Goal: Transaction & Acquisition: Purchase product/service

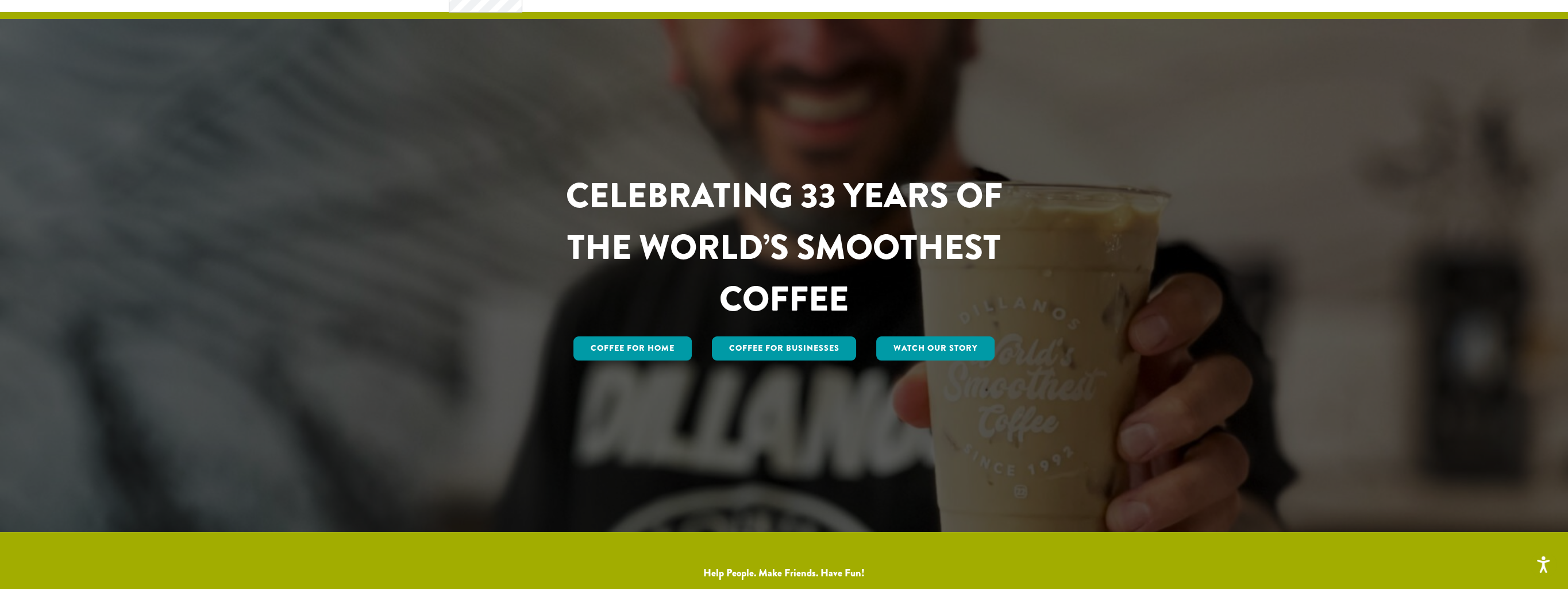
scroll to position [57, 0]
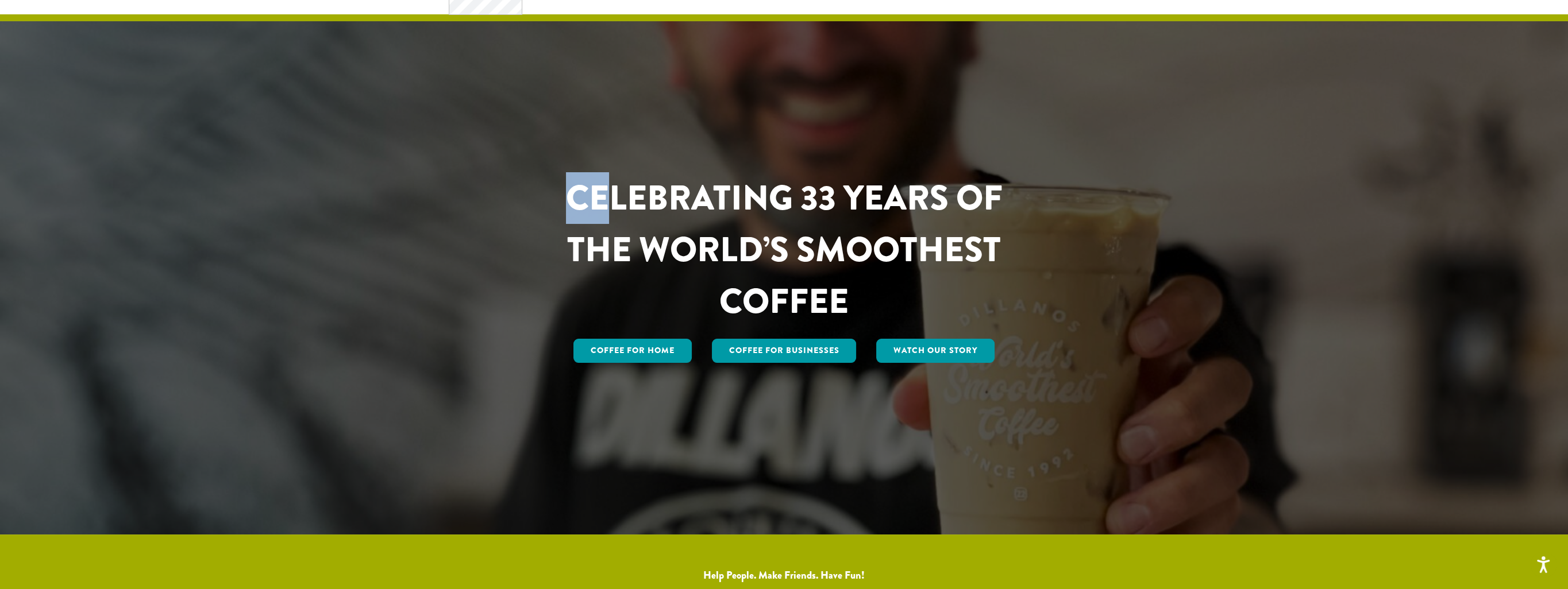
drag, startPoint x: 607, startPoint y: 206, endPoint x: 1180, endPoint y: 382, distance: 599.4
click at [1180, 382] on section "CELEBRATING 33 YEARS OF THE WORLD’S SMOOTHEST COFFEE Coffee for Home Coffee For…" at bounding box center [784, 249] width 1568 height 571
drag, startPoint x: 1180, startPoint y: 382, endPoint x: 1186, endPoint y: 380, distance: 6.3
click at [1186, 380] on div at bounding box center [784, 249] width 1568 height 571
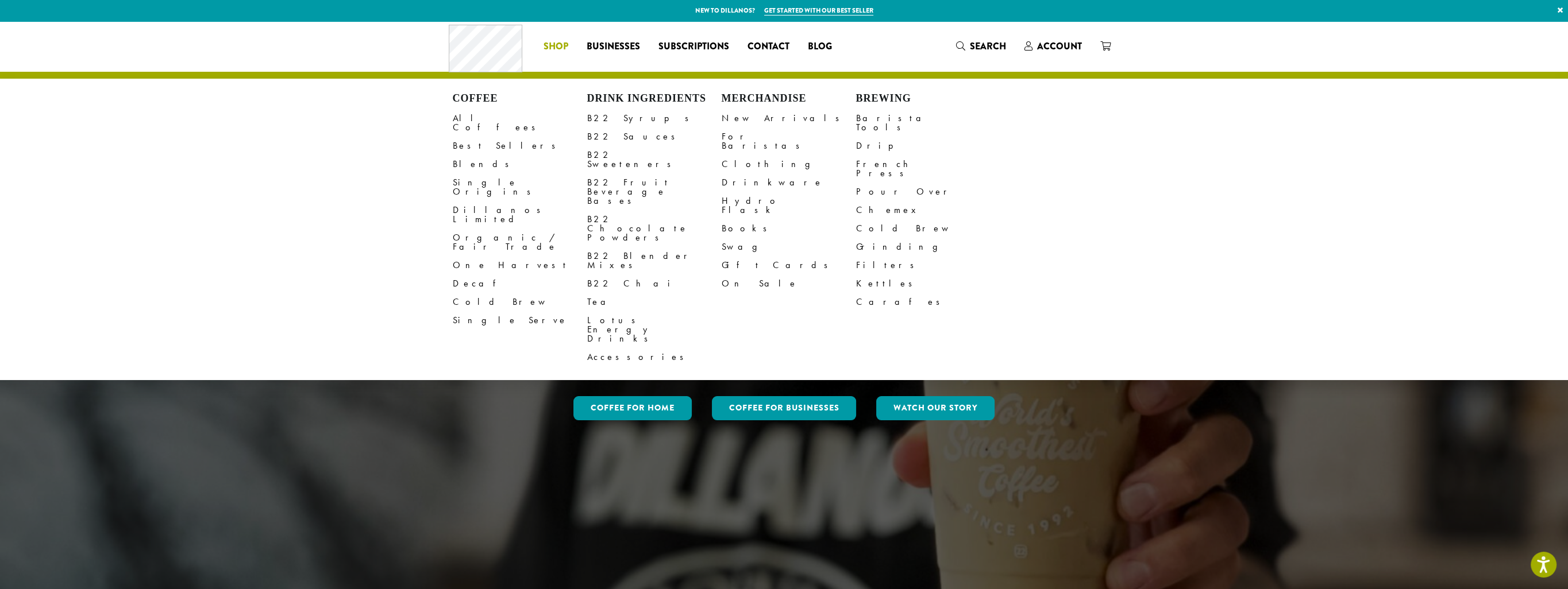
click at [558, 44] on li "Coffee All Coffees Best Sellers Blends Single Origins Dillanos Limited Organic …" at bounding box center [556, 46] width 43 height 18
click at [491, 118] on link "All Coffees" at bounding box center [520, 122] width 135 height 27
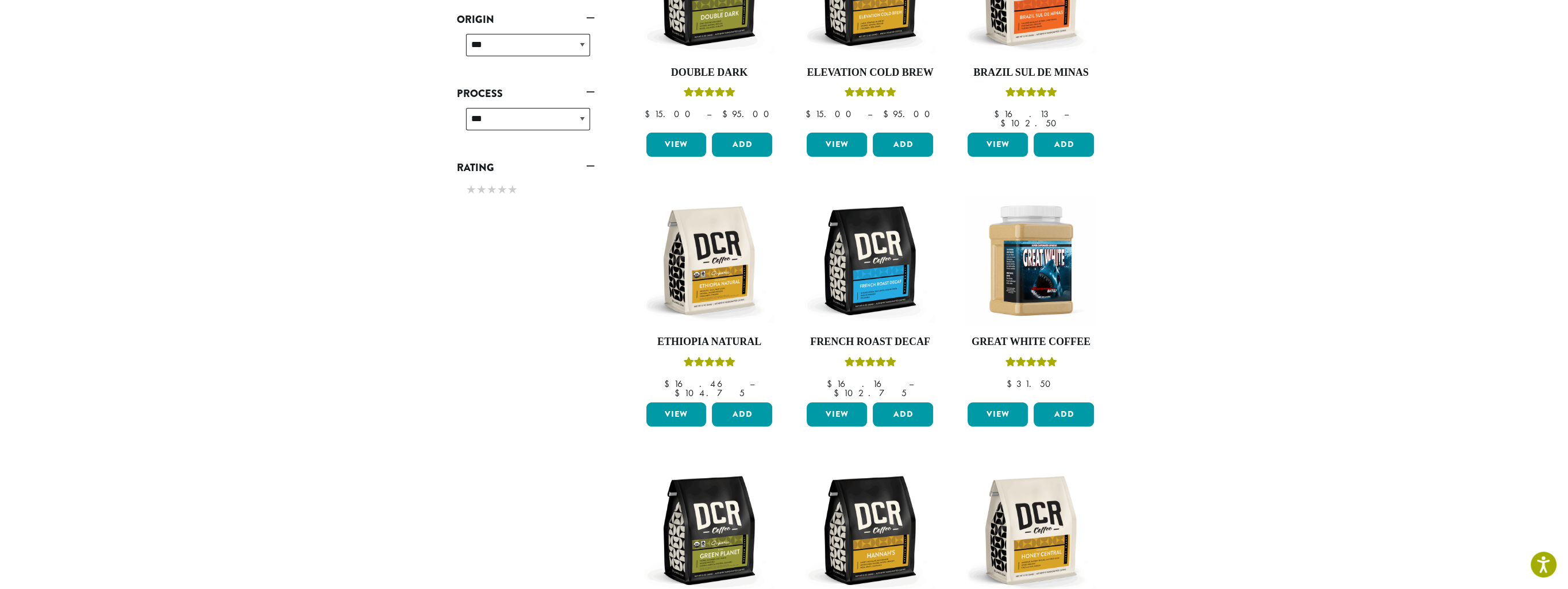
scroll to position [133, 0]
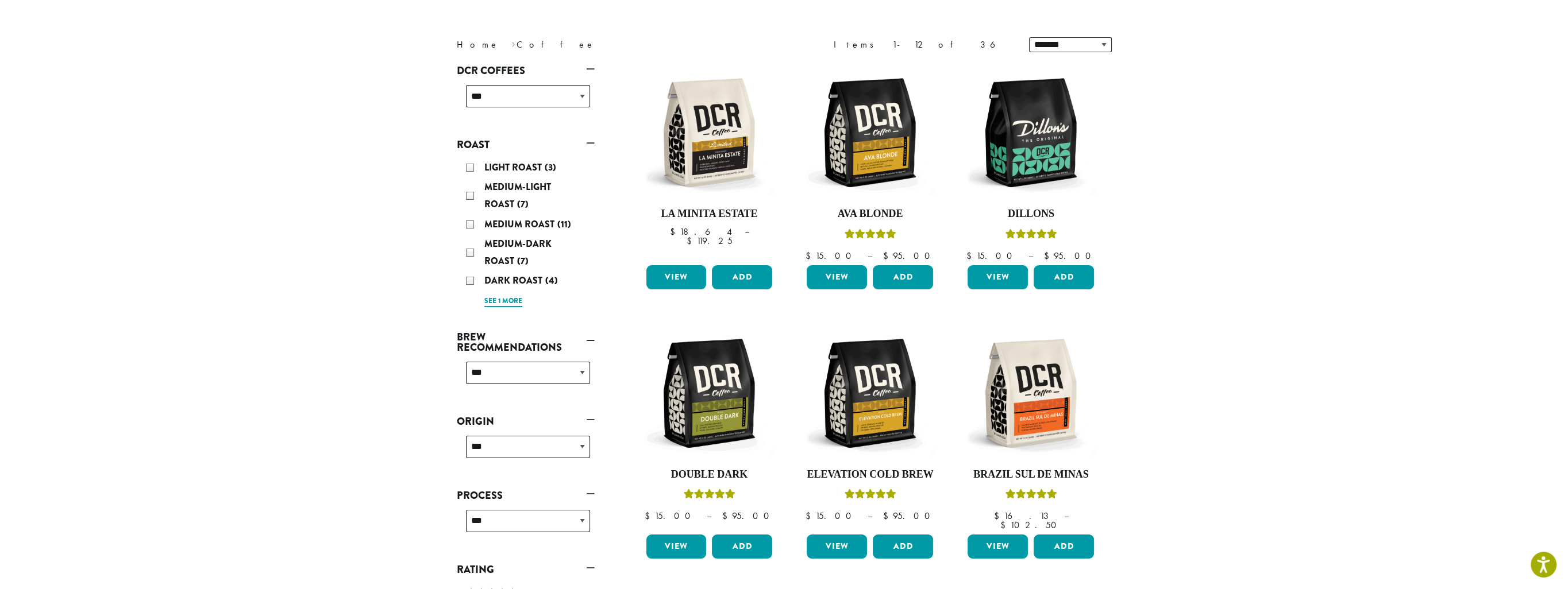
click at [515, 299] on link "See 1 more" at bounding box center [503, 301] width 38 height 12
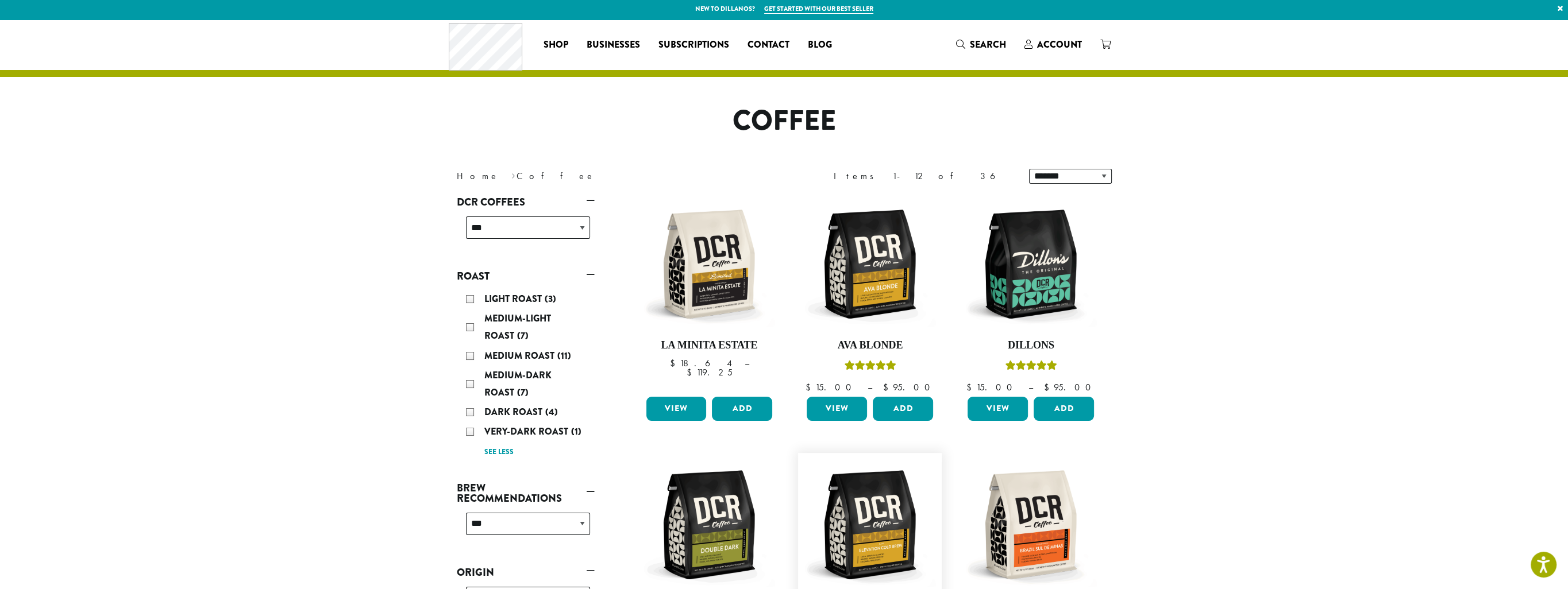
scroll to position [0, 0]
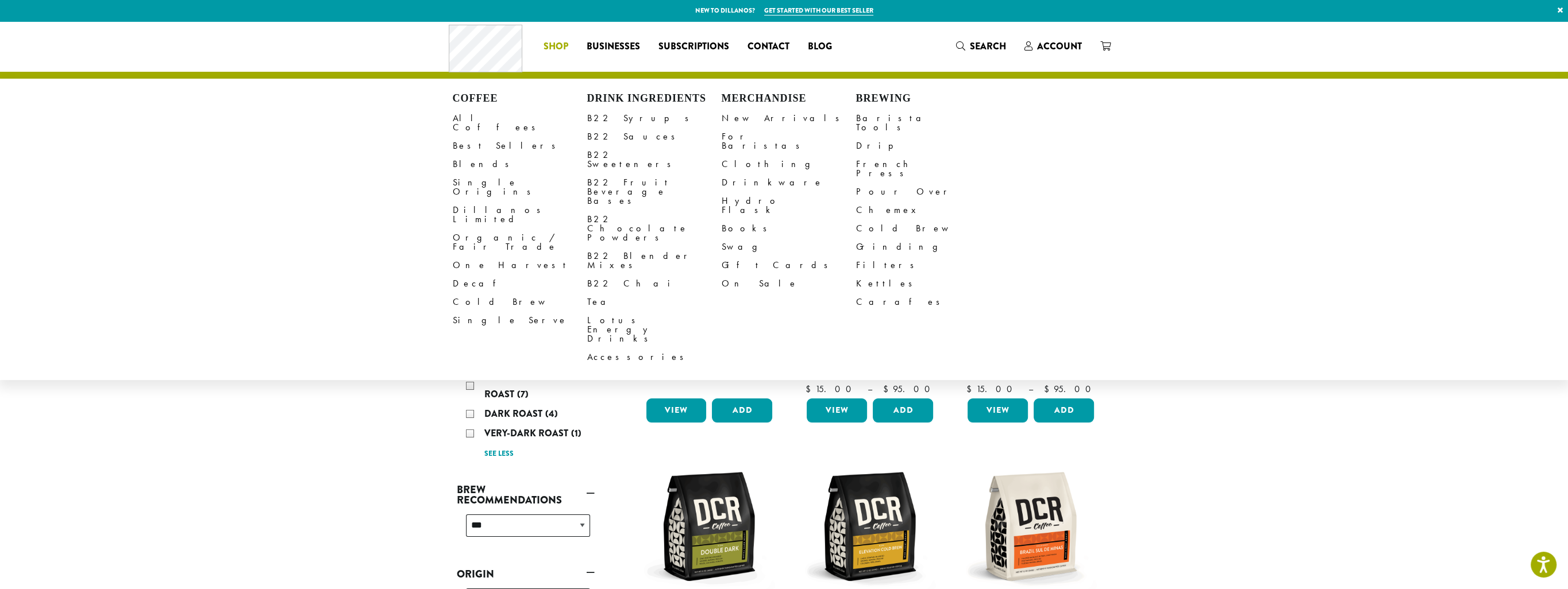
click at [649, 97] on h4 "Drink Ingredients" at bounding box center [654, 99] width 135 height 13
